Goal: Task Accomplishment & Management: Manage account settings

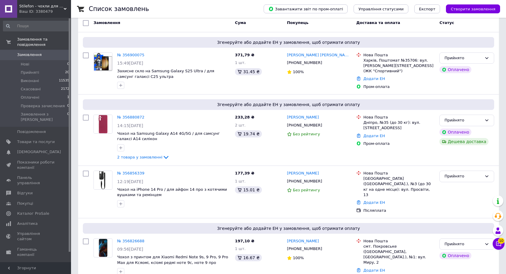
scroll to position [58, 0]
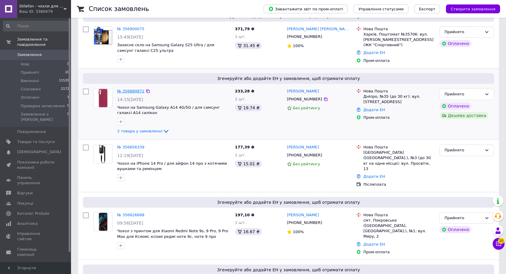
click at [131, 90] on link "№ 356880872" at bounding box center [130, 91] width 27 height 4
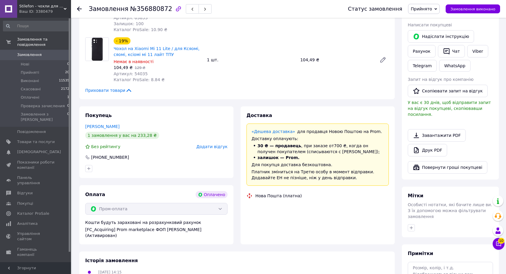
scroll to position [278, 0]
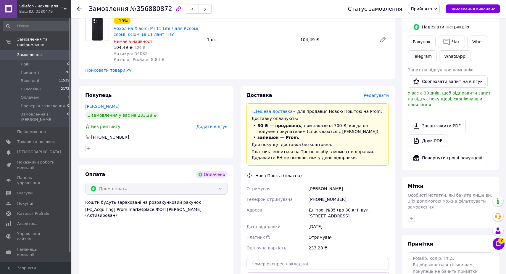
click at [384, 93] on span "Редагувати" at bounding box center [376, 95] width 25 height 5
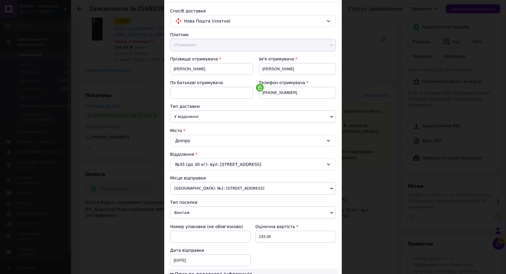
scroll to position [40, 0]
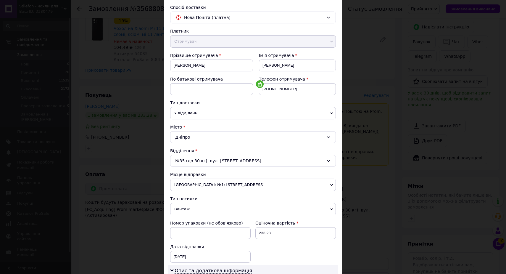
click at [239, 160] on div "№35 (до 30 кг): вул. [STREET_ADDRESS]" at bounding box center [253, 161] width 166 height 12
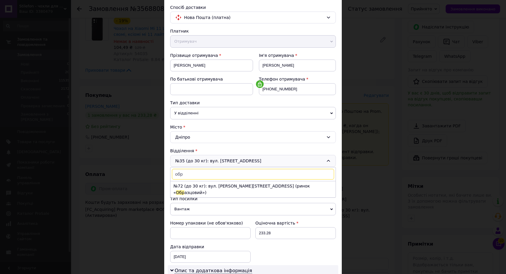
scroll to position [0, 0]
type input "о"
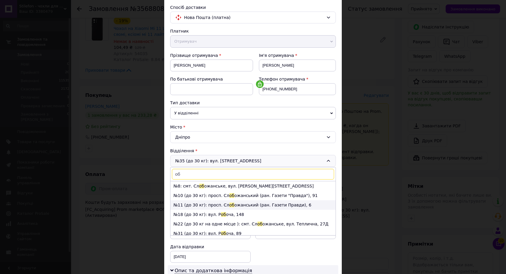
type input "о"
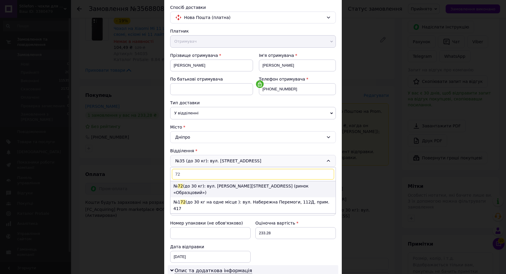
type input "72"
click at [237, 186] on li "№ 72 (до 30 кг): вул. [PERSON_NAME][STREET_ADDRESS] (ринок «Образцовий»)" at bounding box center [253, 189] width 165 height 16
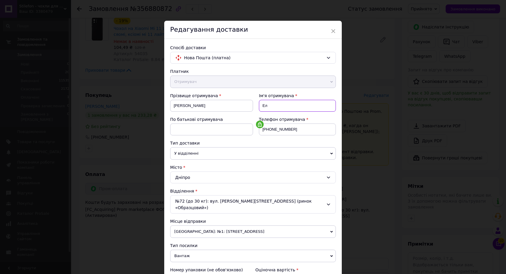
type input "[PERSON_NAME]"
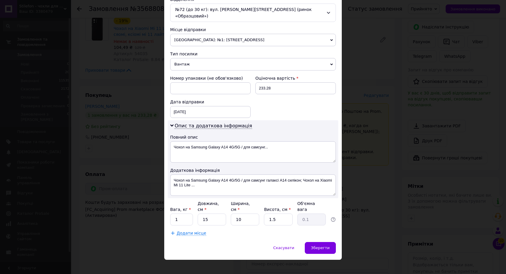
scroll to position [191, 0]
type input "[PERSON_NAME]"
click at [319, 246] on span "Зберегти" at bounding box center [320, 248] width 19 height 4
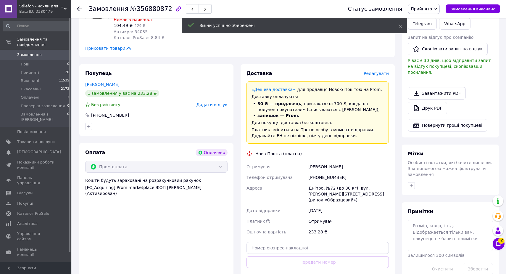
scroll to position [303, 0]
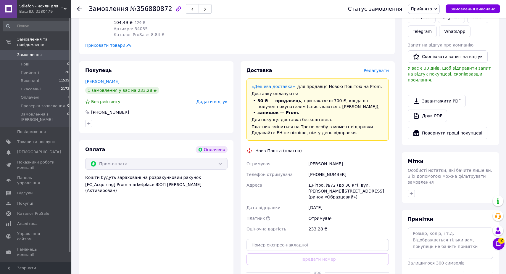
drag, startPoint x: 345, startPoint y: 158, endPoint x: 327, endPoint y: 158, distance: 18.1
click at [327, 158] on div "[PERSON_NAME]" at bounding box center [349, 163] width 83 height 11
copy div "[PERSON_NAME]"
drag, startPoint x: 342, startPoint y: 168, endPoint x: 307, endPoint y: 172, distance: 35.1
click at [307, 172] on div "Отримувач [PERSON_NAME] Телефон отримувача [PHONE_NUMBER] Адреса Дніпро, №72 (д…" at bounding box center [317, 196] width 145 height 76
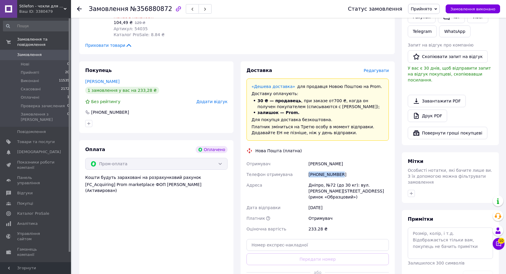
click at [319, 169] on div "[PHONE_NUMBER]" at bounding box center [349, 174] width 83 height 11
click at [324, 169] on div "[PHONE_NUMBER]" at bounding box center [349, 174] width 83 height 11
copy div "380962281003"
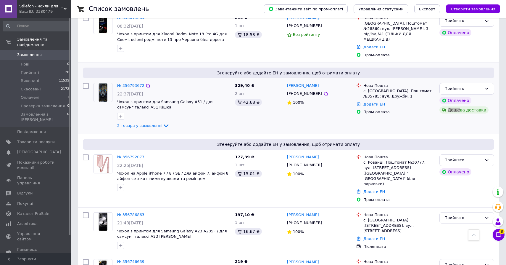
scroll to position [323, 0]
click at [324, 91] on icon at bounding box center [326, 93] width 4 height 4
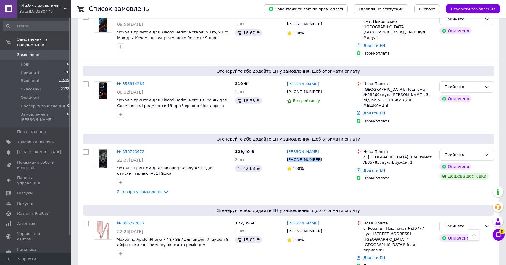
scroll to position [103, 0]
